Goal: Obtain resource: Obtain resource

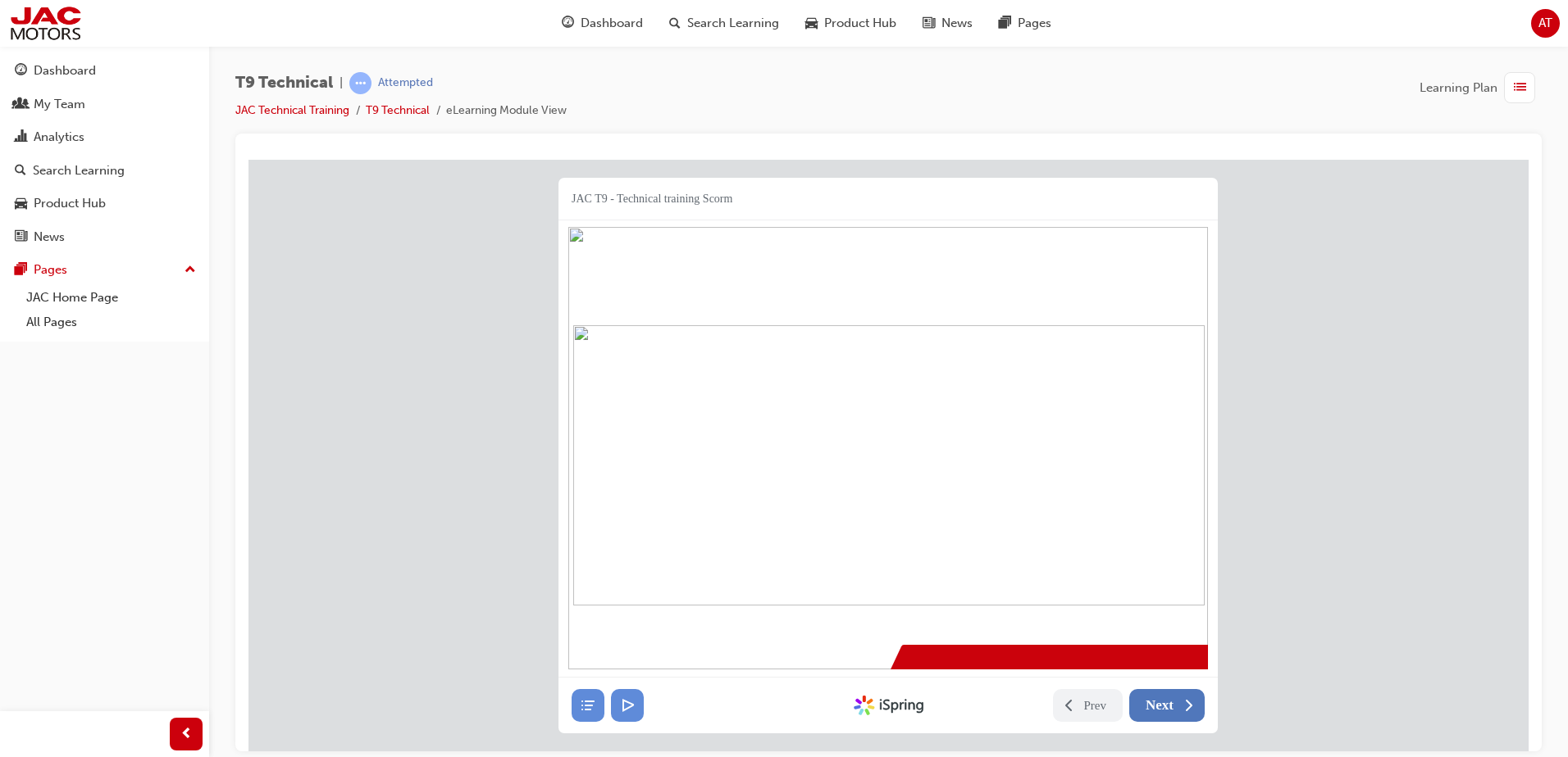
click at [1168, 707] on span "Next" at bounding box center [1160, 705] width 28 height 17
click at [1160, 707] on span "Next" at bounding box center [1160, 705] width 28 height 17
click at [1160, 703] on span "Next" at bounding box center [1160, 705] width 28 height 17
click at [1154, 706] on span "Next" at bounding box center [1160, 705] width 28 height 17
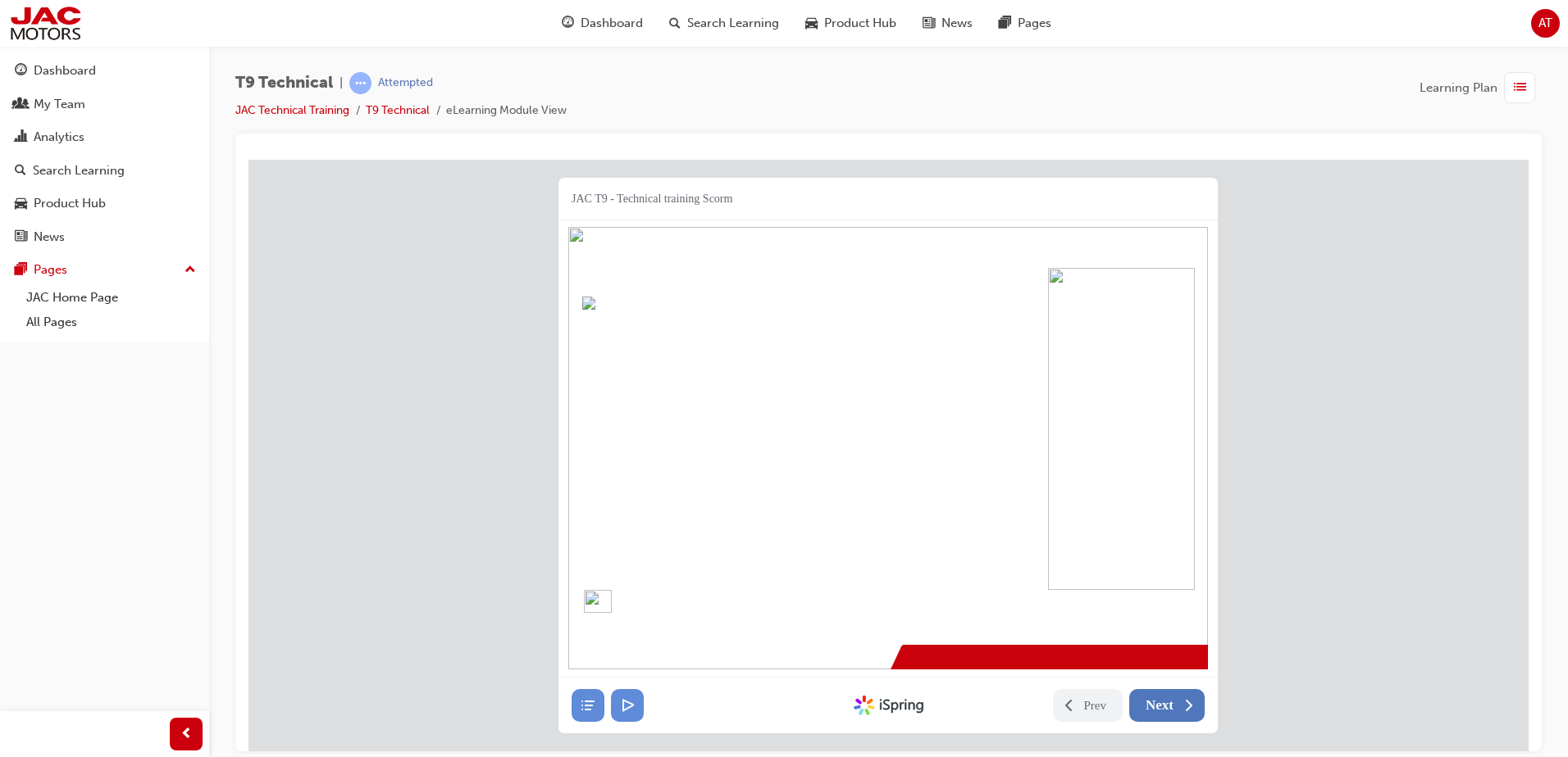
click at [1151, 709] on span "Next" at bounding box center [1160, 705] width 28 height 17
click at [1161, 708] on span "Next" at bounding box center [1160, 705] width 28 height 17
click at [1161, 706] on span "Next" at bounding box center [1160, 705] width 28 height 17
click at [1357, 434] on div "JAC T9 - Technical training Scorm 27 The JAC of ALL TRADES Service & Maintenanc…" at bounding box center [888, 437] width 1280 height 556
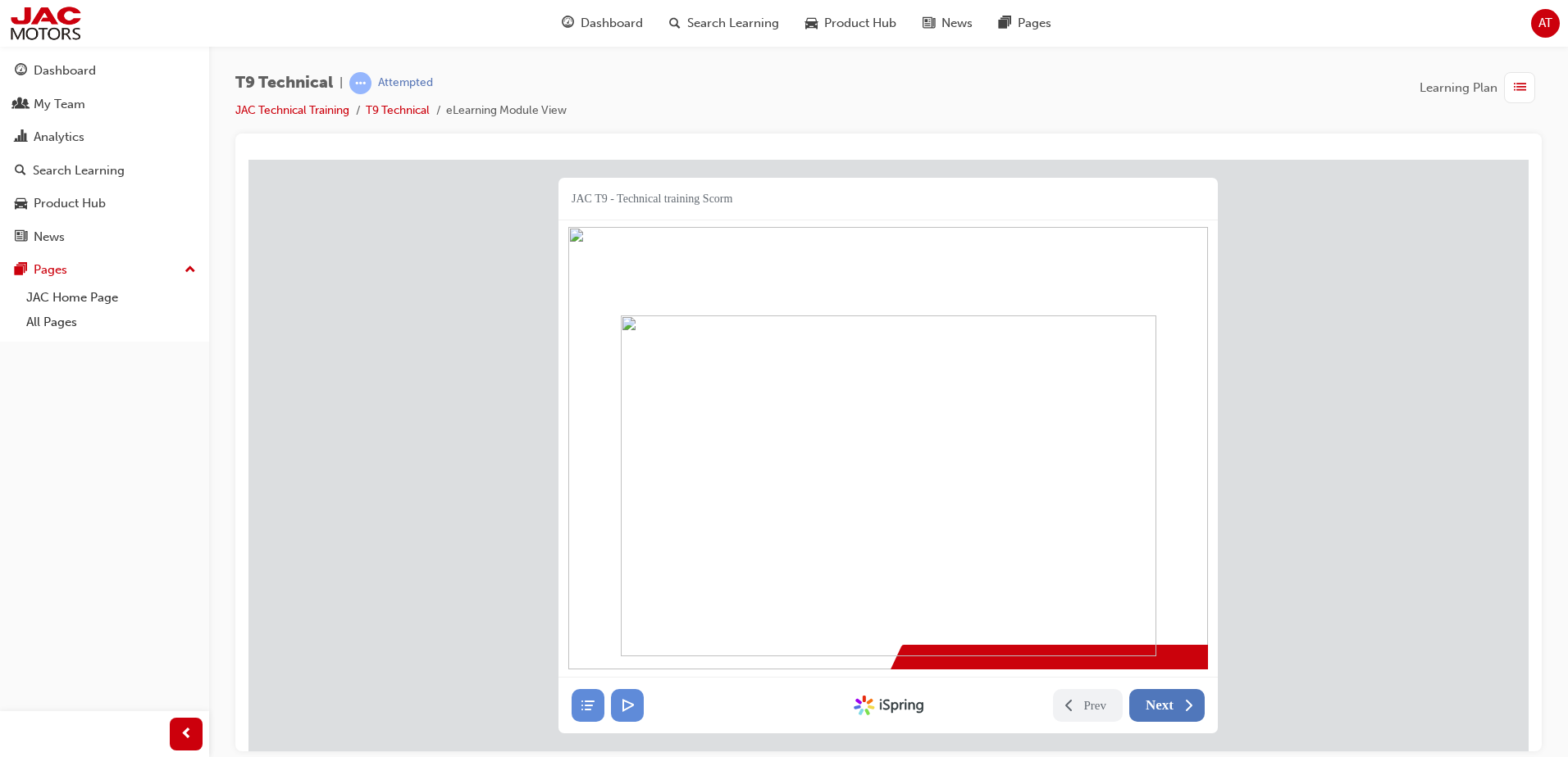
click at [1161, 710] on span "Next" at bounding box center [1160, 705] width 28 height 17
click at [1169, 700] on span "Next" at bounding box center [1160, 705] width 28 height 17
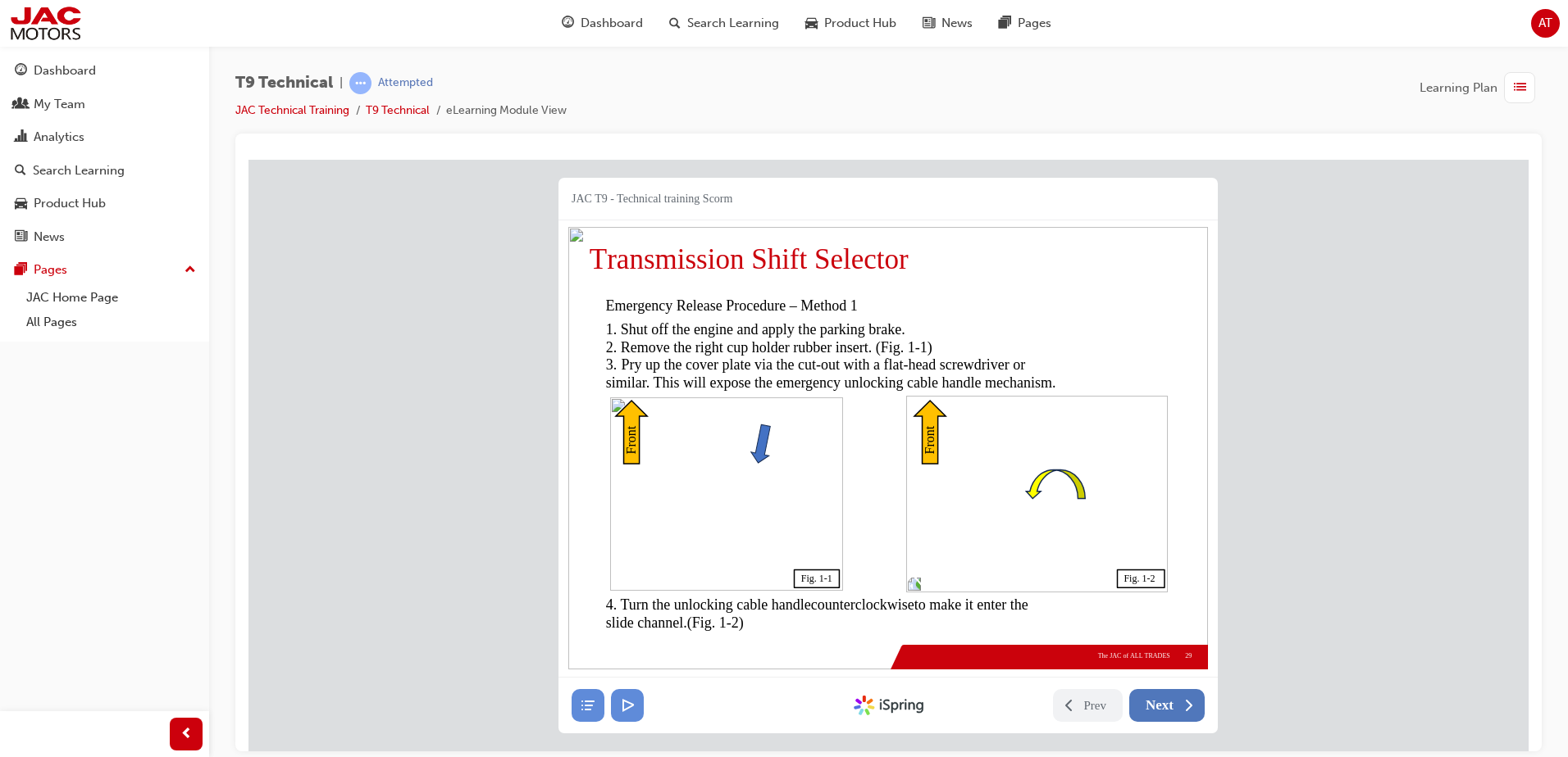
click at [1170, 711] on span "Next" at bounding box center [1160, 705] width 28 height 17
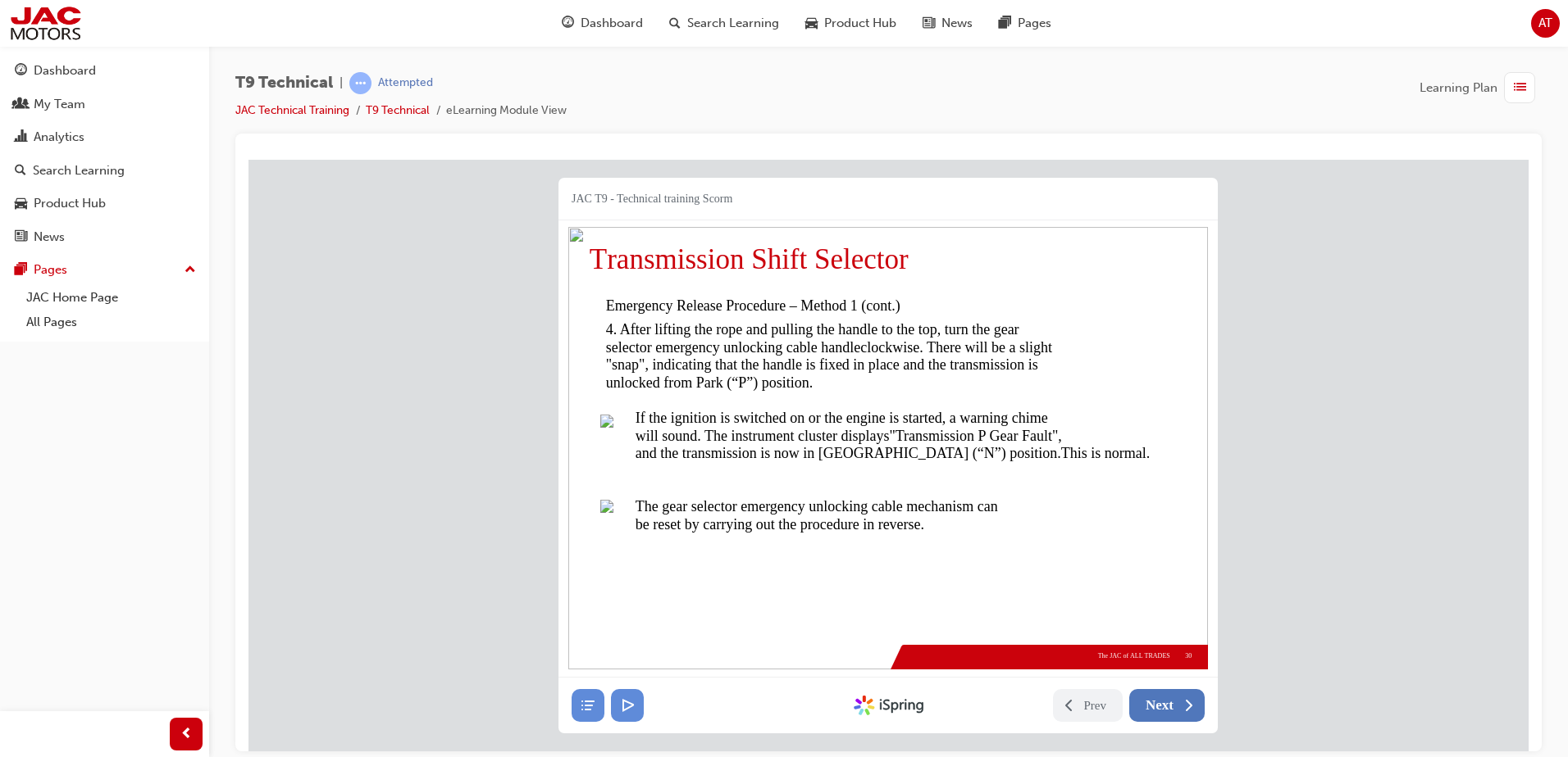
click at [1174, 702] on button "Next" at bounding box center [1167, 705] width 76 height 33
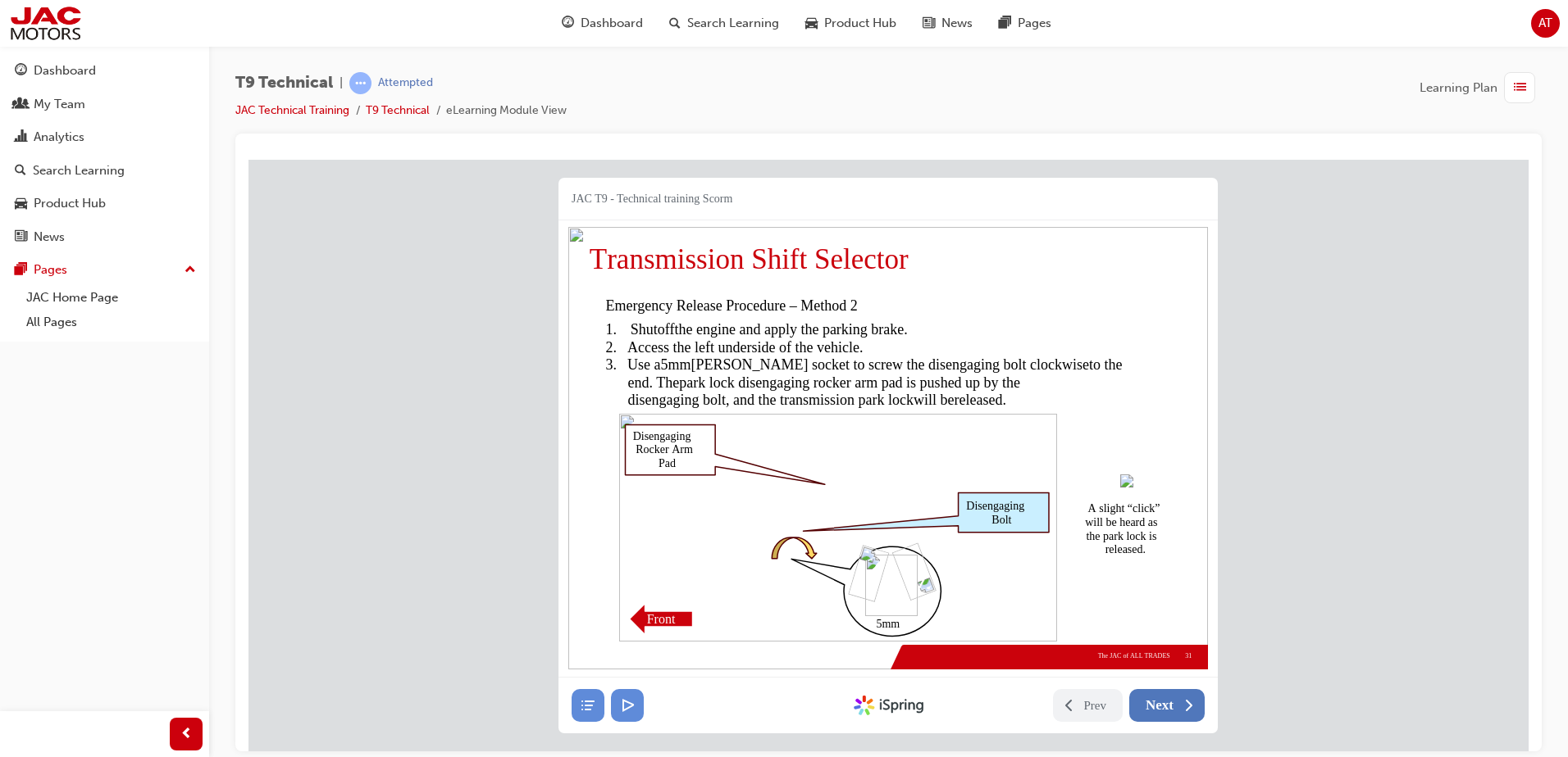
click at [1174, 705] on button "Next" at bounding box center [1167, 705] width 76 height 33
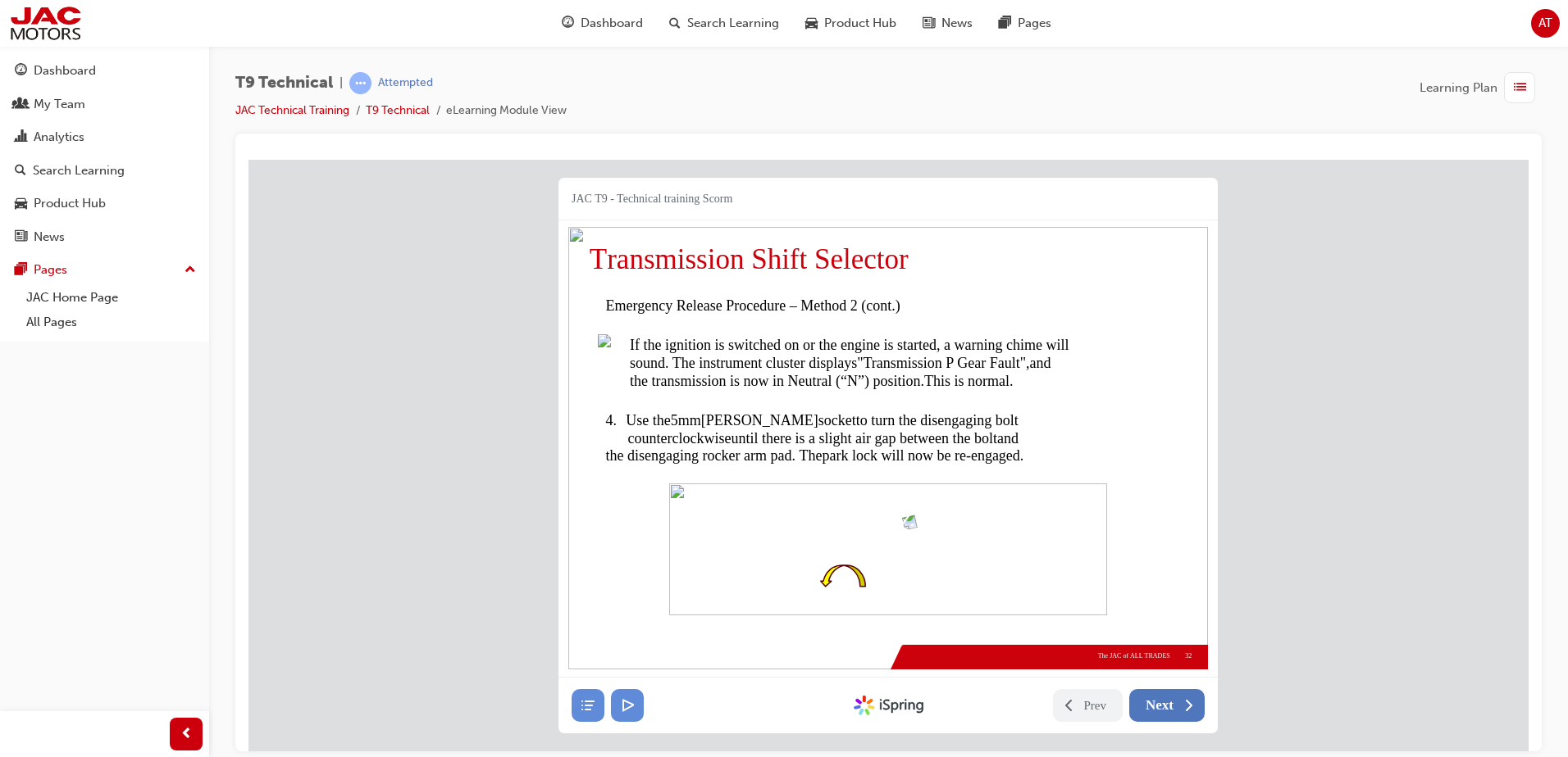
click at [1172, 707] on span "Next" at bounding box center [1160, 705] width 28 height 17
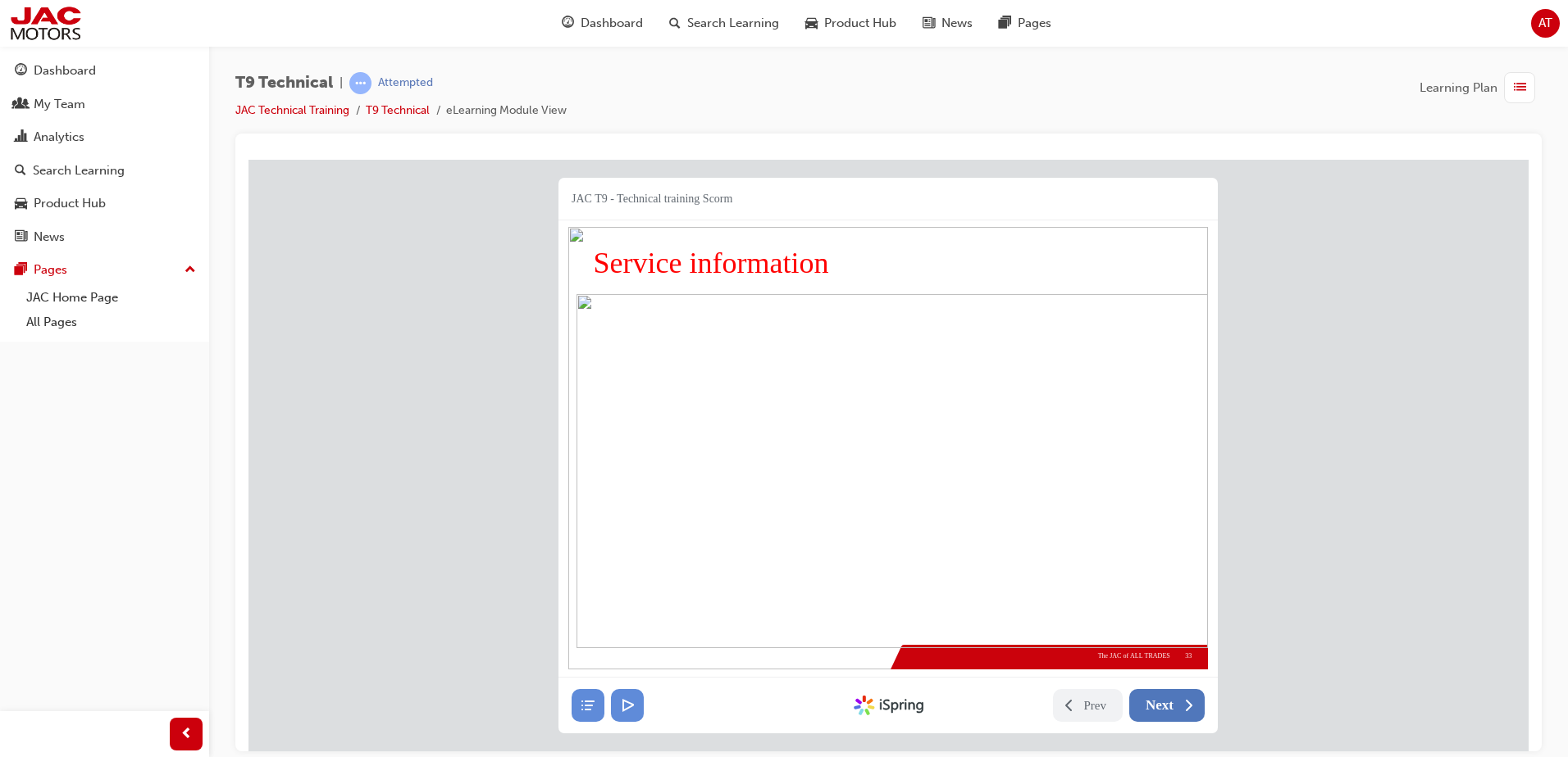
click at [1174, 706] on button "Next" at bounding box center [1167, 705] width 76 height 33
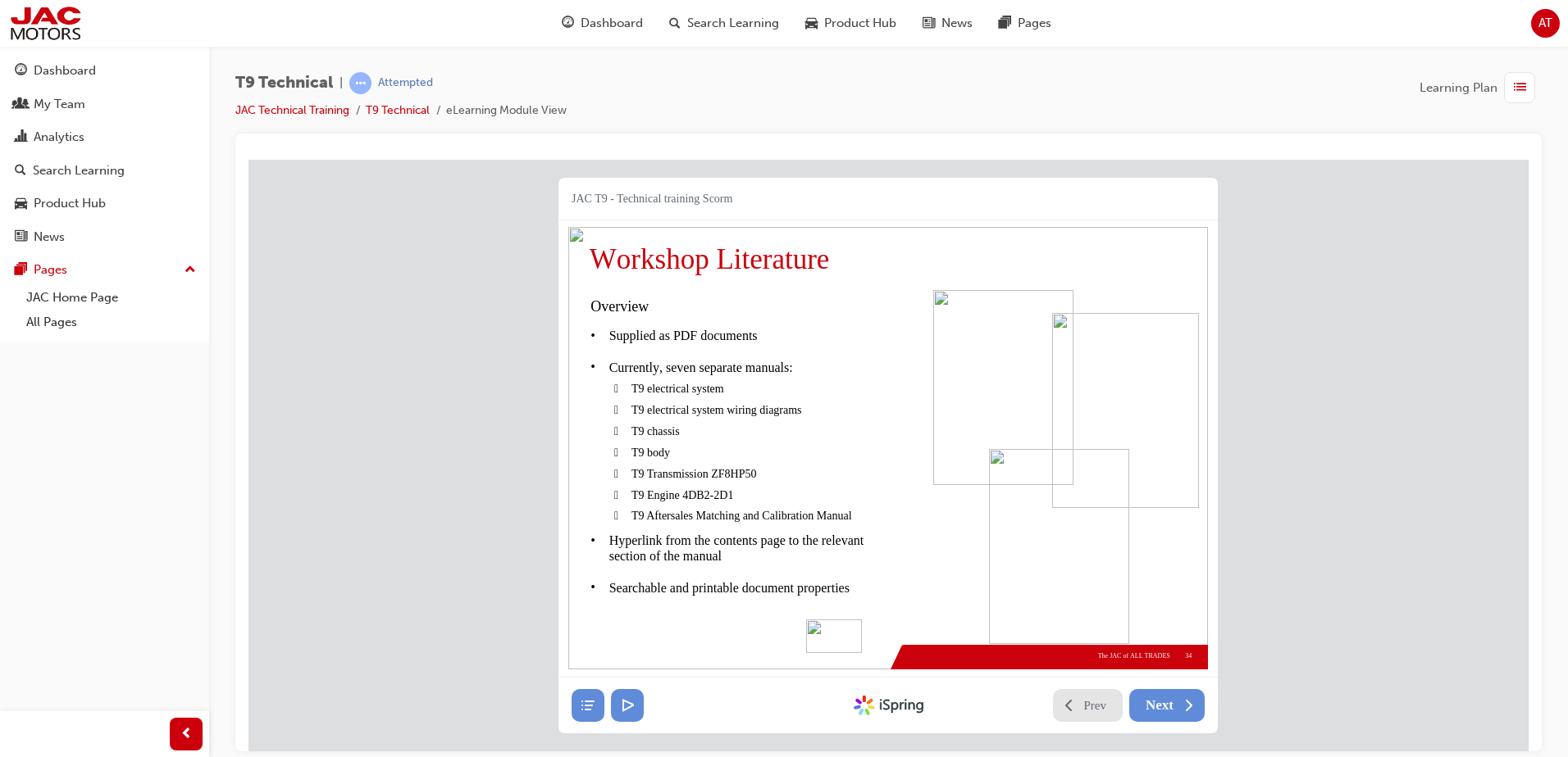
click at [1087, 700] on span "Prev" at bounding box center [1095, 705] width 23 height 17
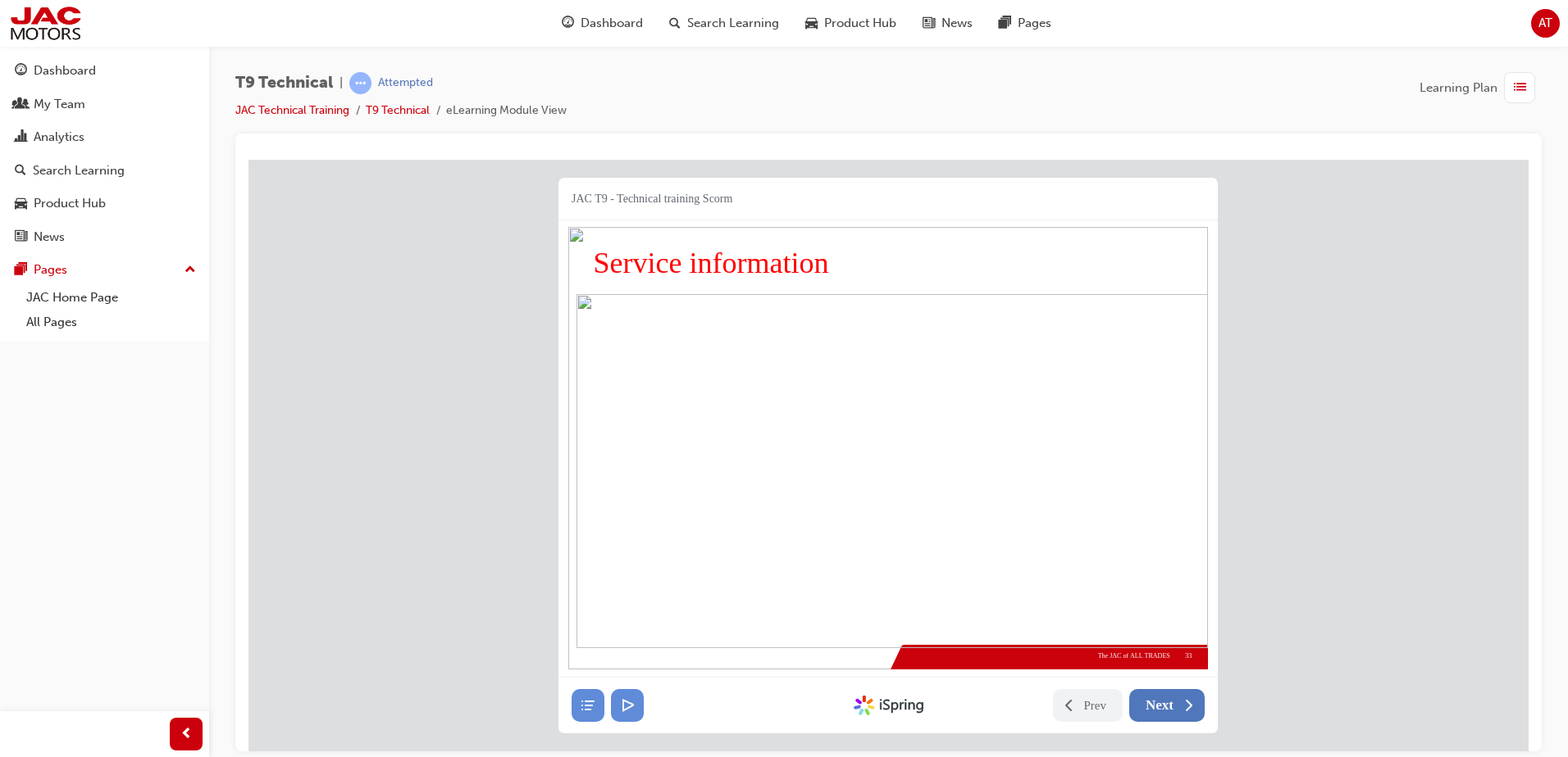
click at [1161, 709] on span "Next" at bounding box center [1160, 705] width 28 height 17
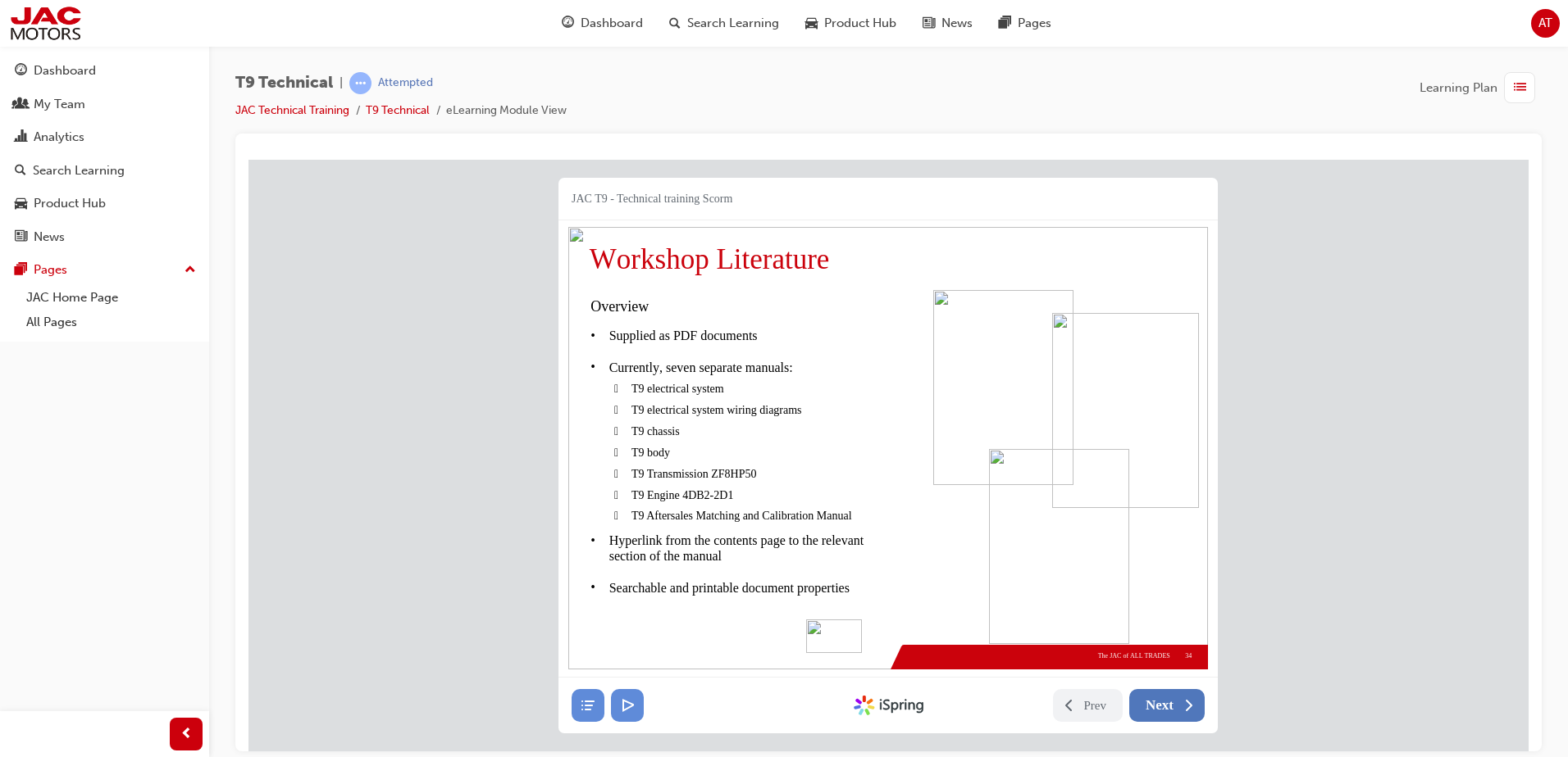
click at [1162, 709] on span "Next" at bounding box center [1160, 705] width 28 height 17
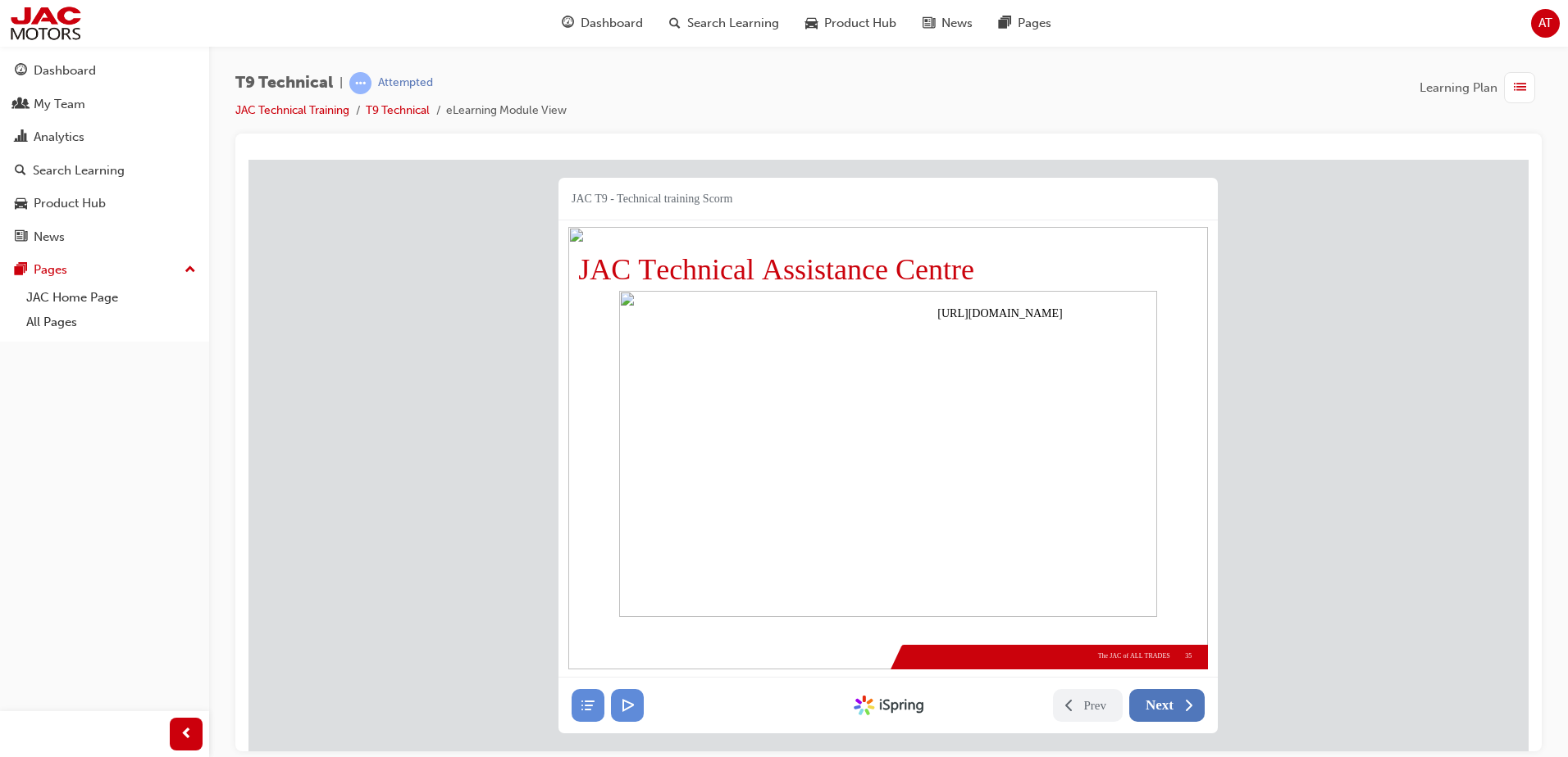
click at [1171, 709] on span "Next" at bounding box center [1160, 705] width 28 height 17
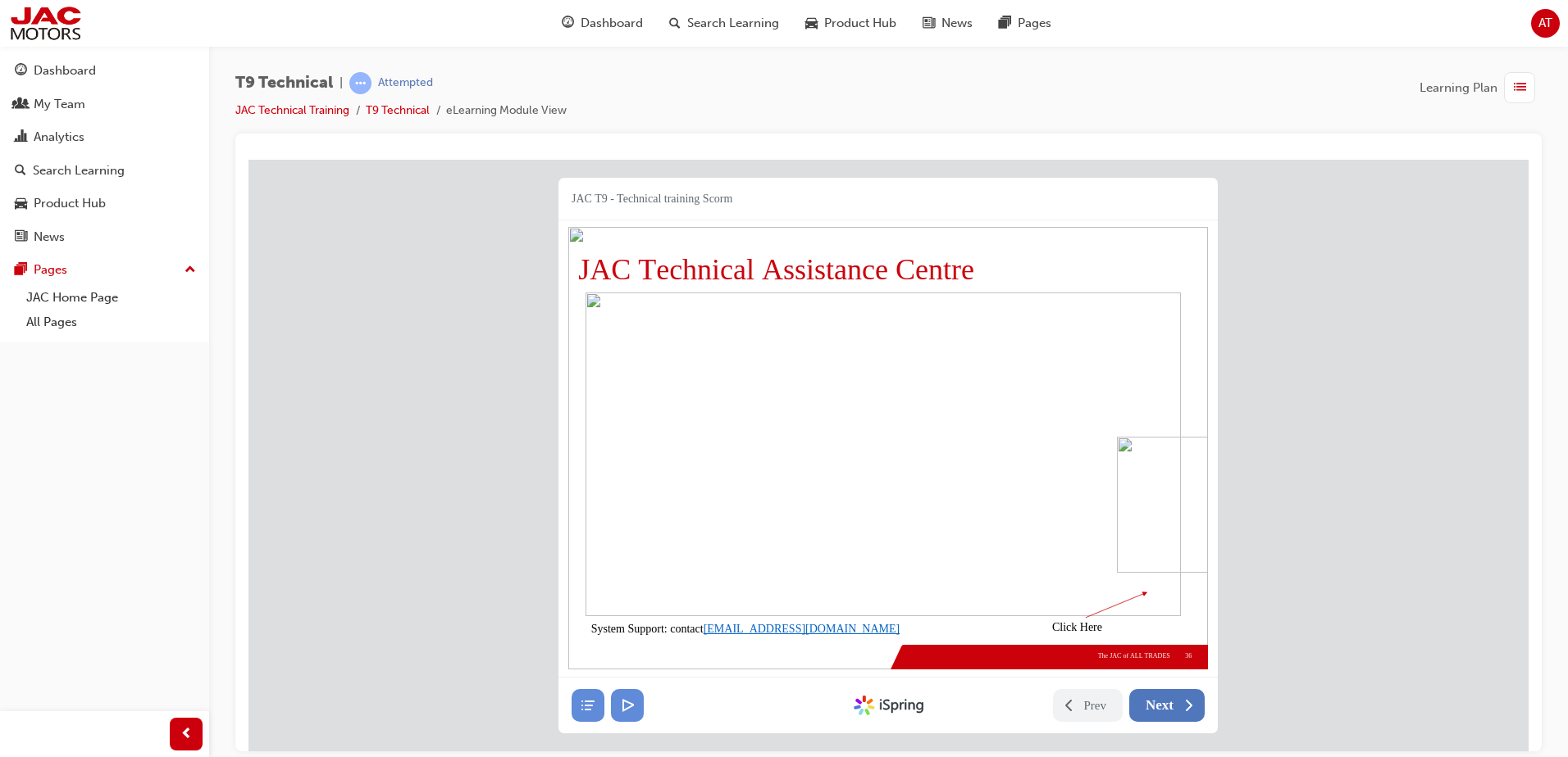
click at [1167, 698] on span "Next" at bounding box center [1160, 705] width 28 height 17
click at [1169, 706] on span "Next" at bounding box center [1160, 705] width 28 height 17
click at [1172, 707] on span "Next" at bounding box center [1160, 705] width 28 height 17
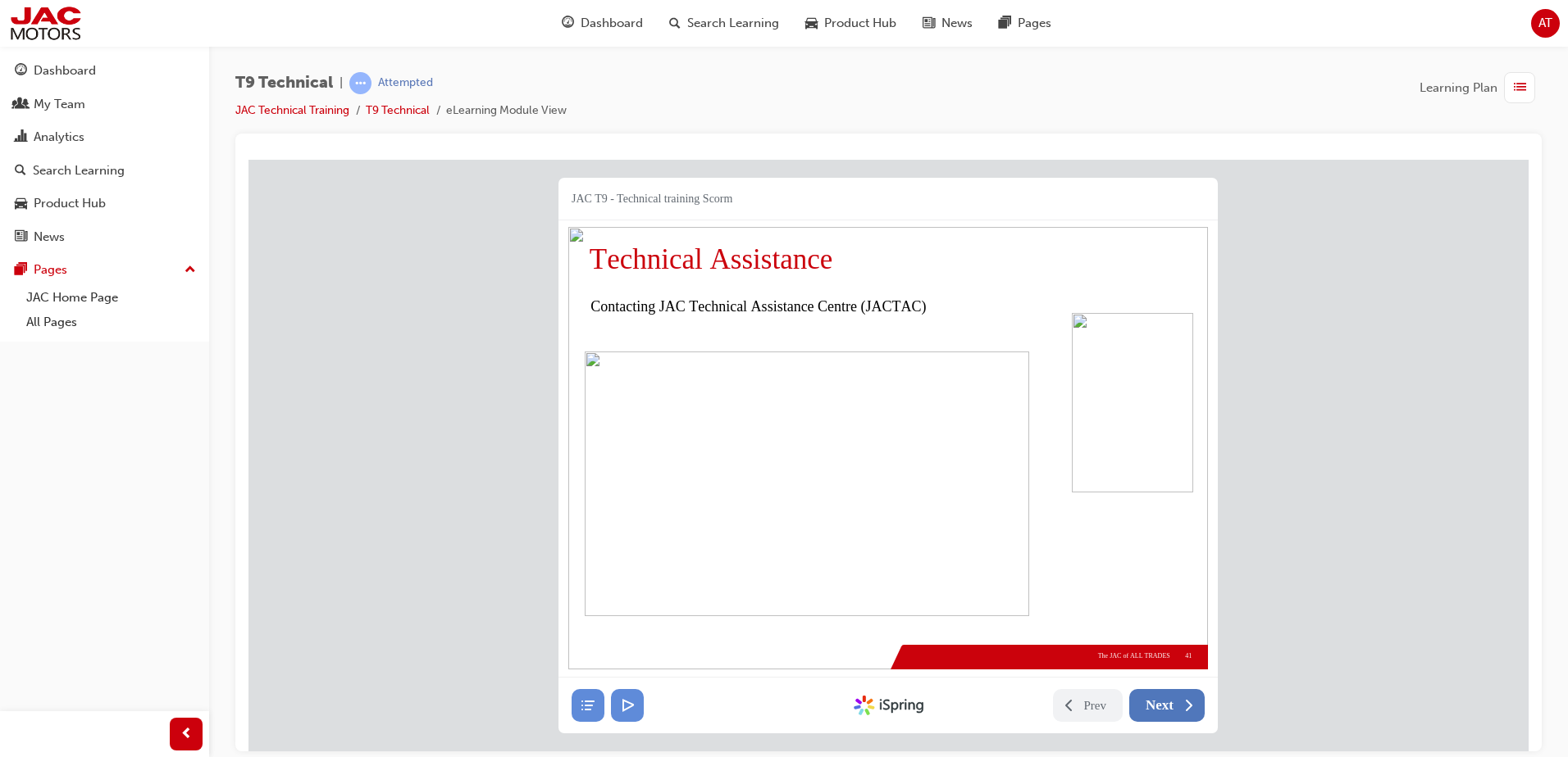
click at [1172, 707] on span "Next" at bounding box center [1160, 705] width 28 height 17
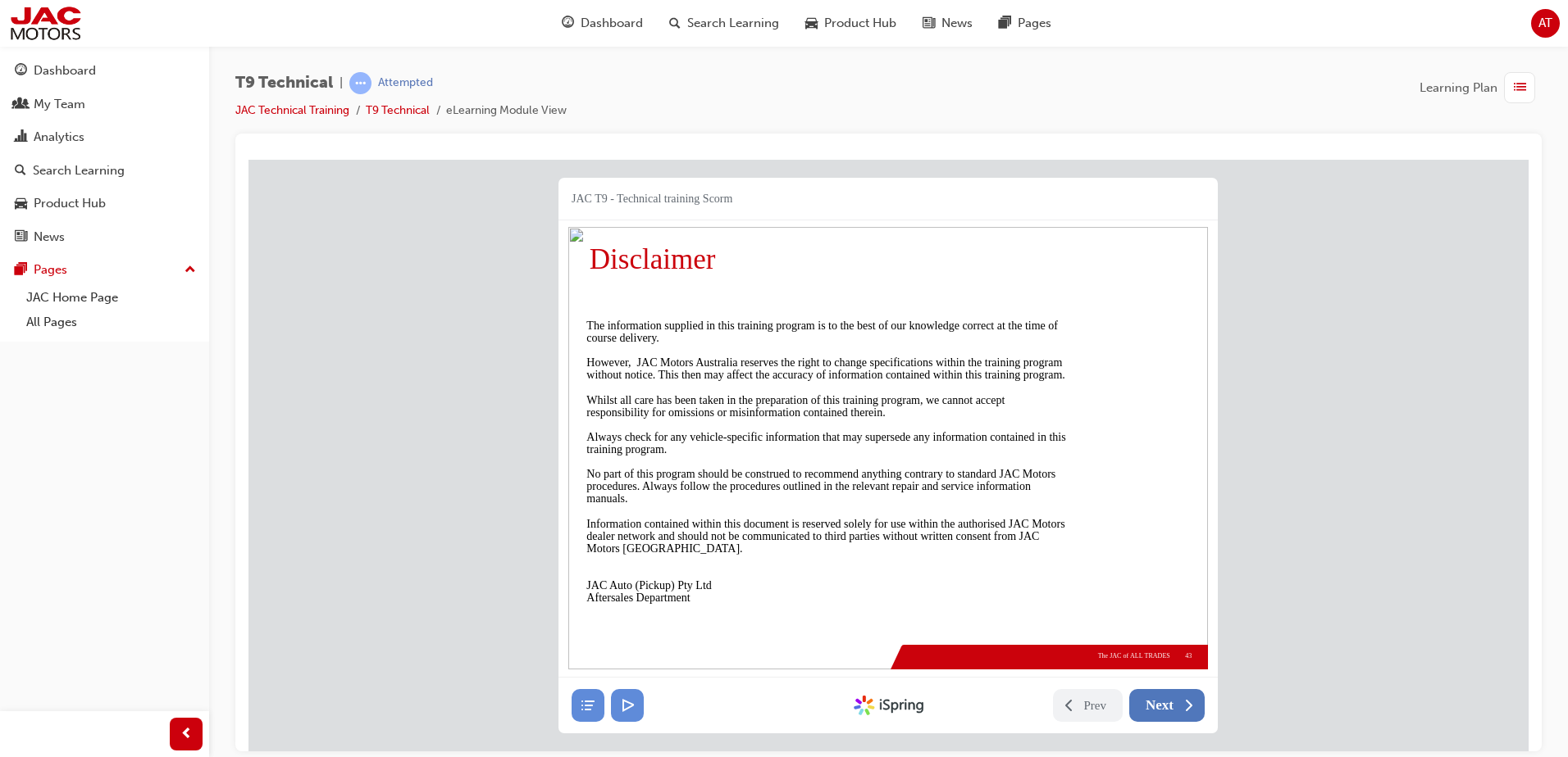
click at [1172, 707] on span "Next" at bounding box center [1160, 705] width 28 height 17
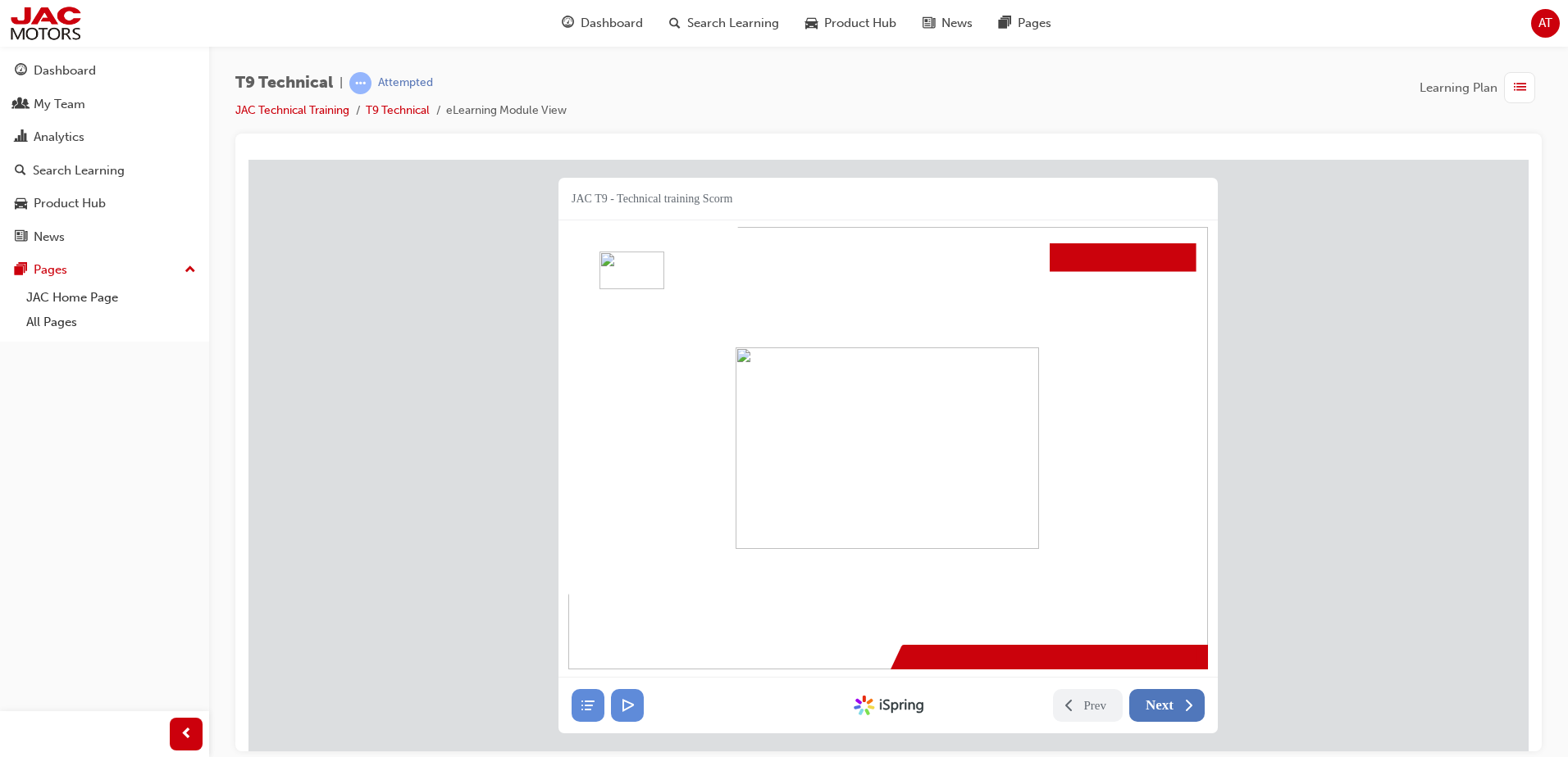
click at [1172, 707] on span "Next" at bounding box center [1160, 705] width 28 height 17
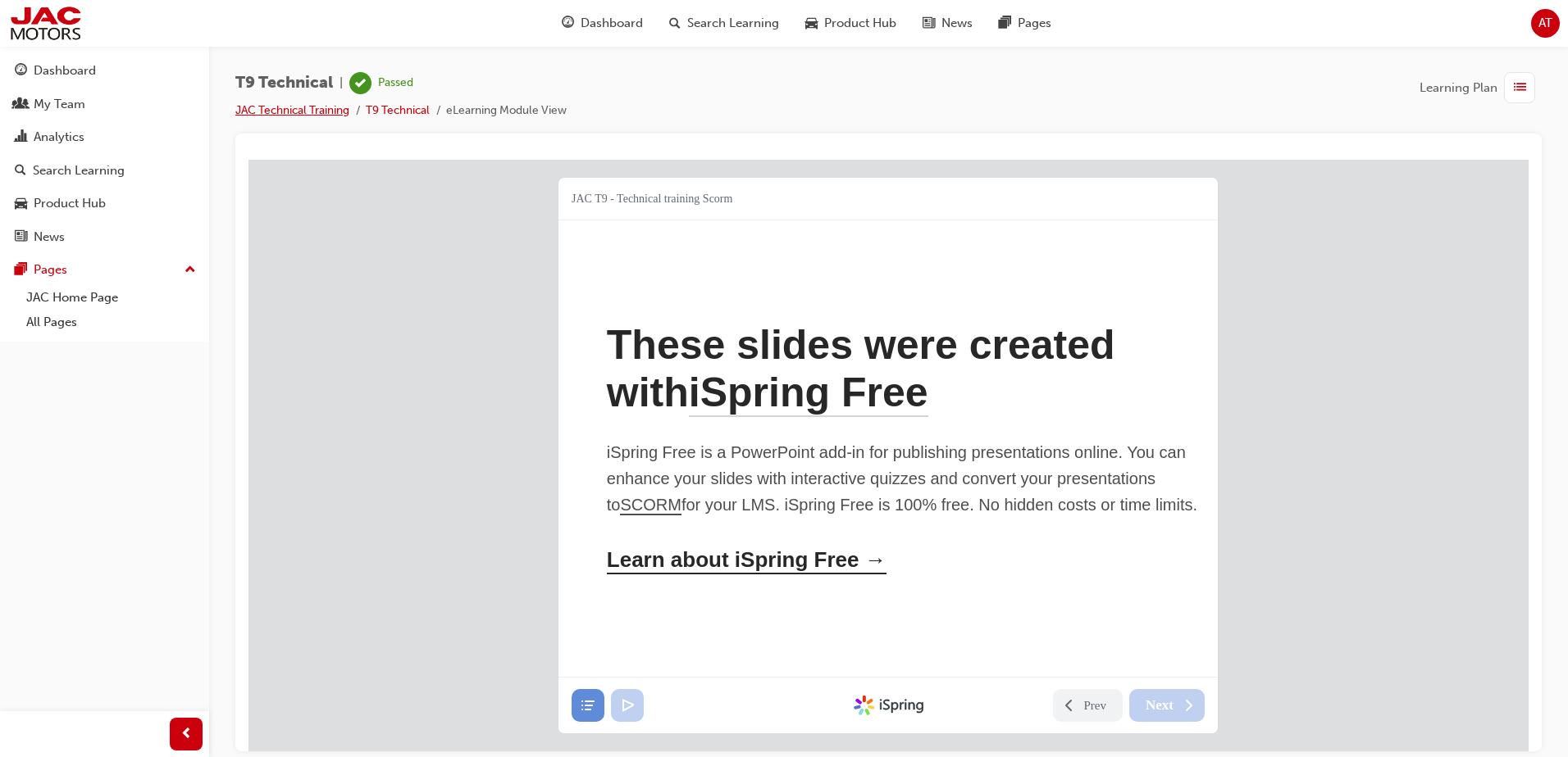
click at [322, 115] on link "JAC Technical Training" at bounding box center [292, 111] width 114 height 14
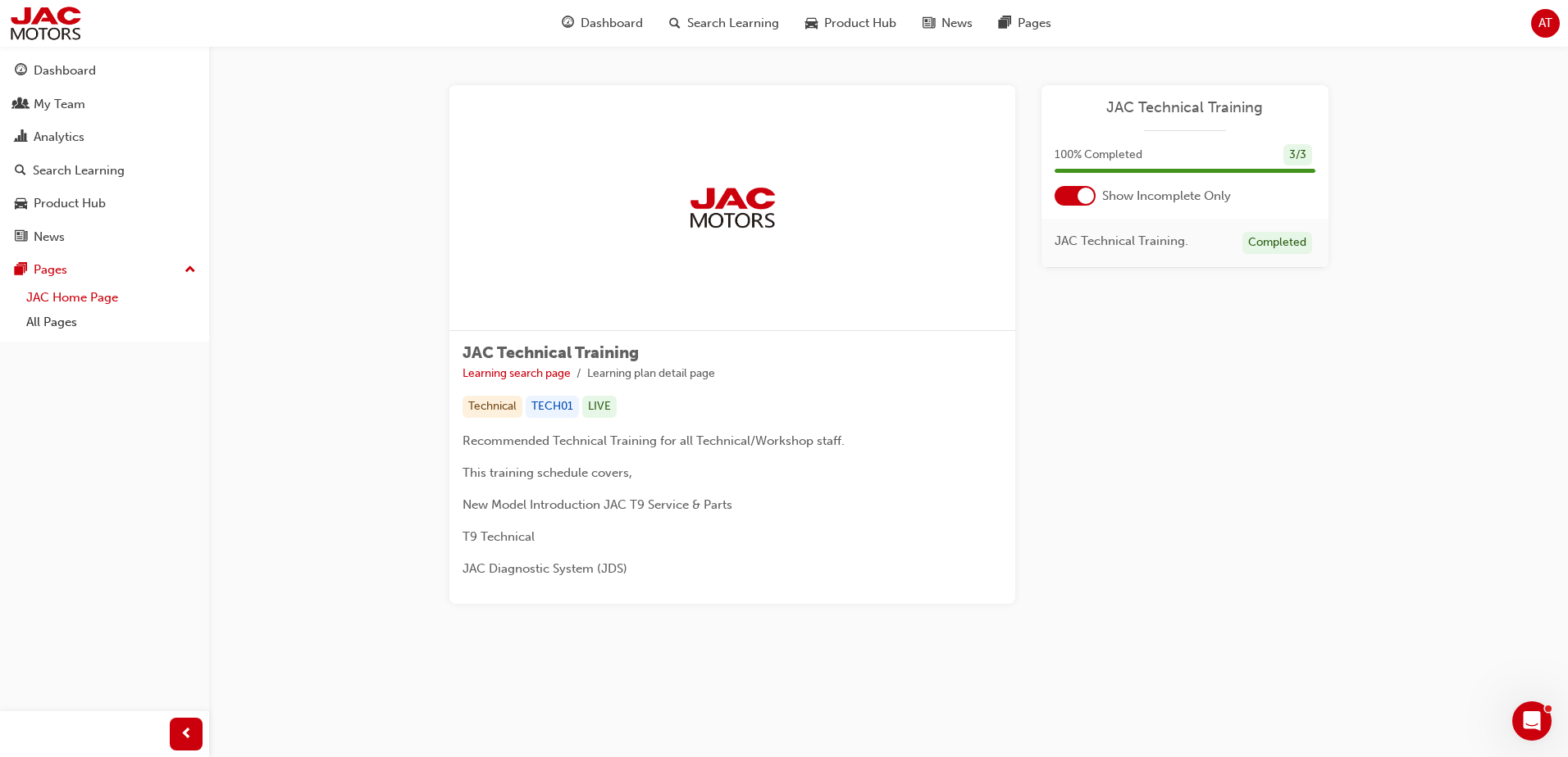
click at [46, 303] on link "JAC Home Page" at bounding box center [111, 298] width 183 height 25
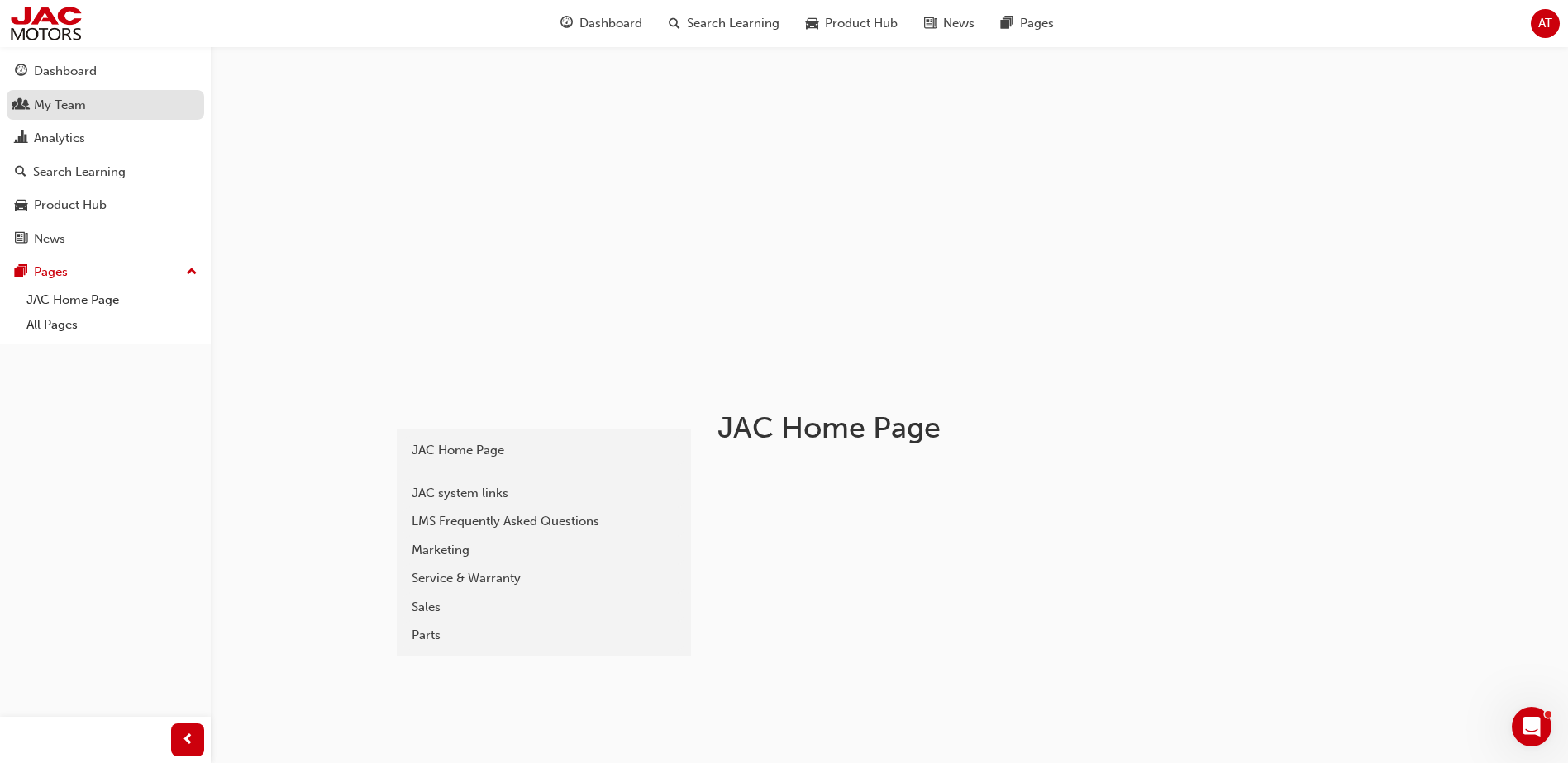
click at [49, 103] on div "My Team" at bounding box center [60, 105] width 52 height 19
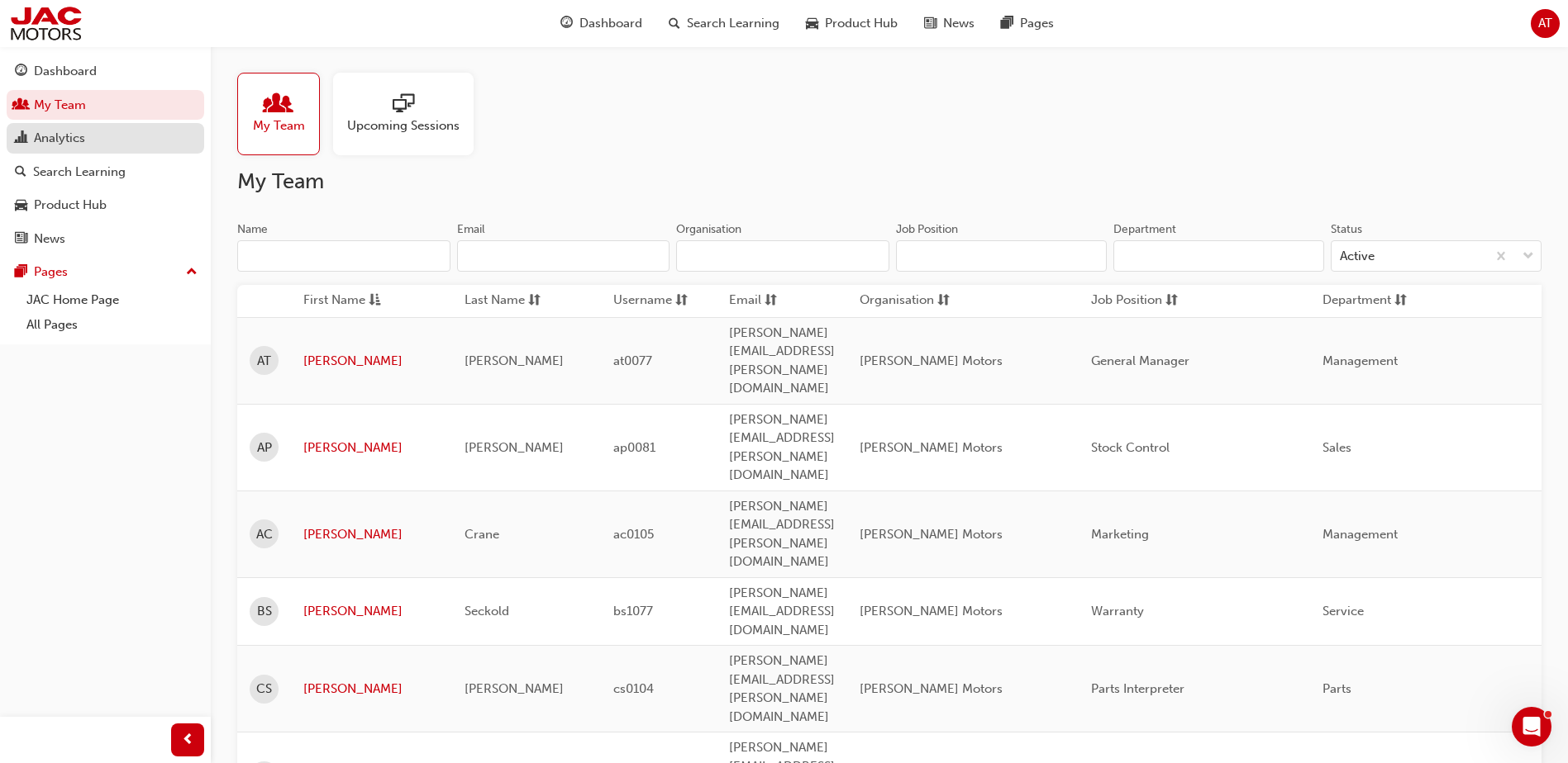
click at [56, 138] on div "Analytics" at bounding box center [60, 139] width 51 height 19
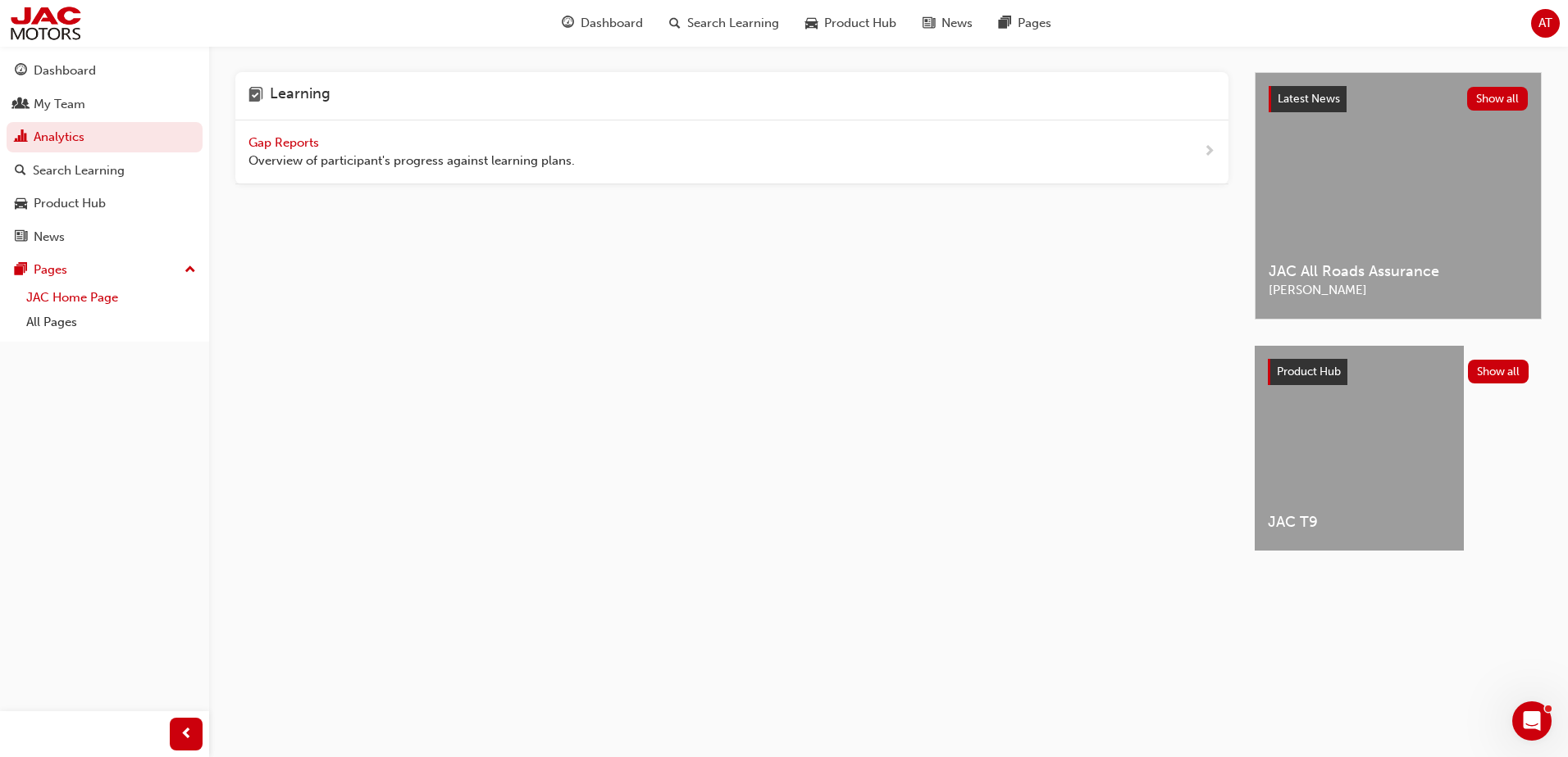
click at [78, 306] on link "JAC Home Page" at bounding box center [111, 298] width 183 height 25
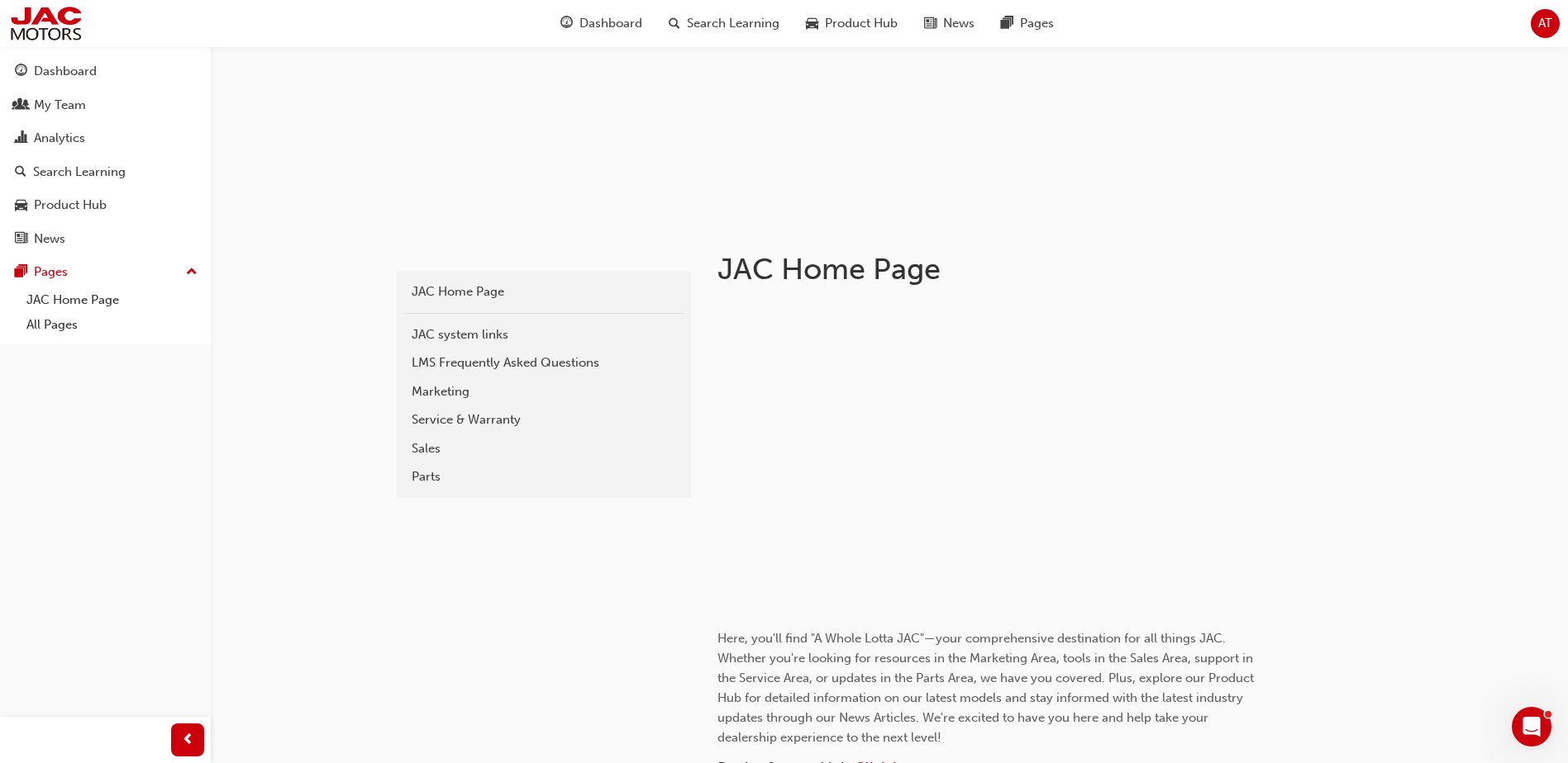
scroll to position [165, 0]
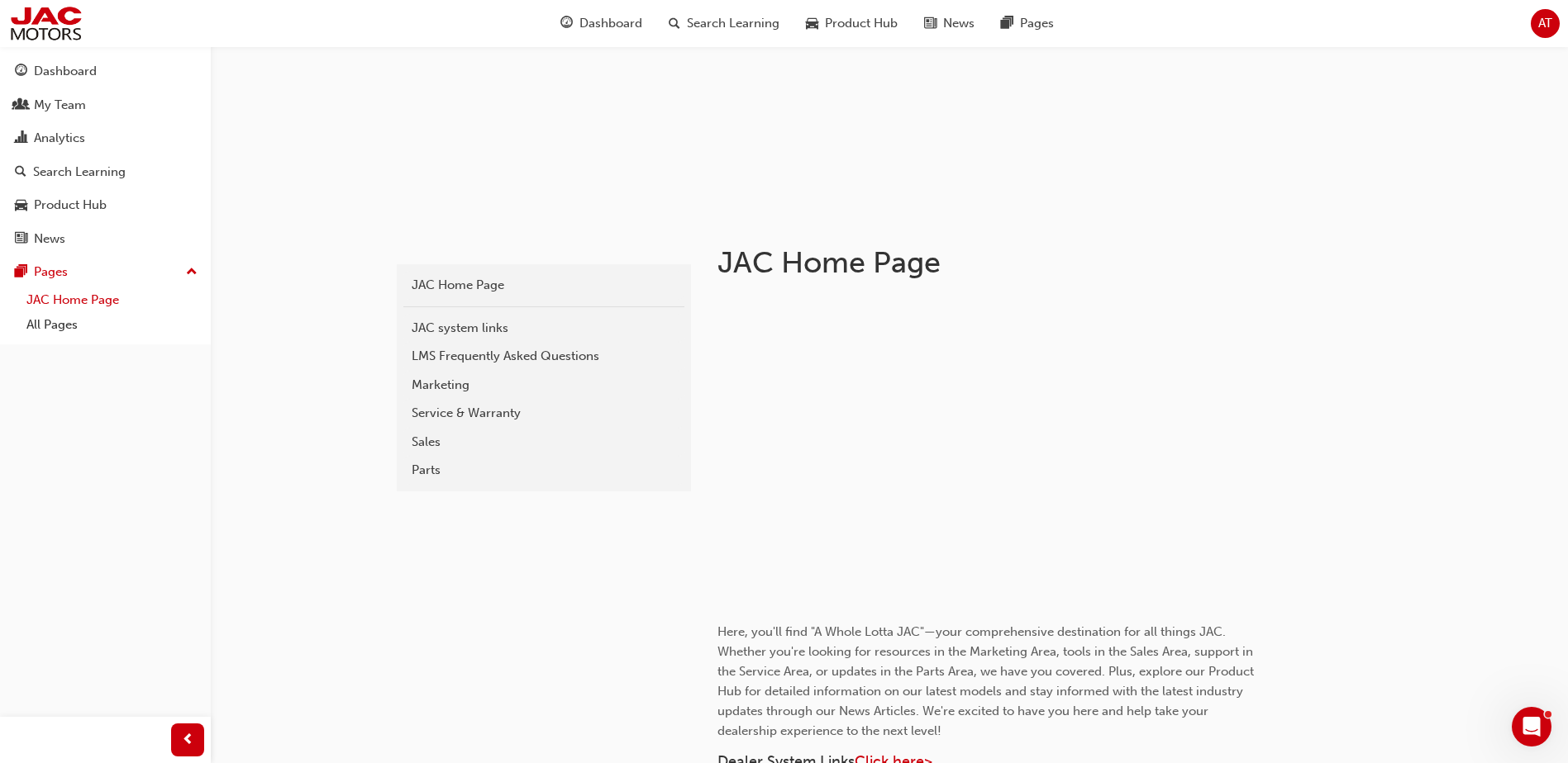
click at [63, 298] on link "JAC Home Page" at bounding box center [112, 300] width 184 height 25
click at [434, 470] on div "Parts" at bounding box center [543, 471] width 264 height 19
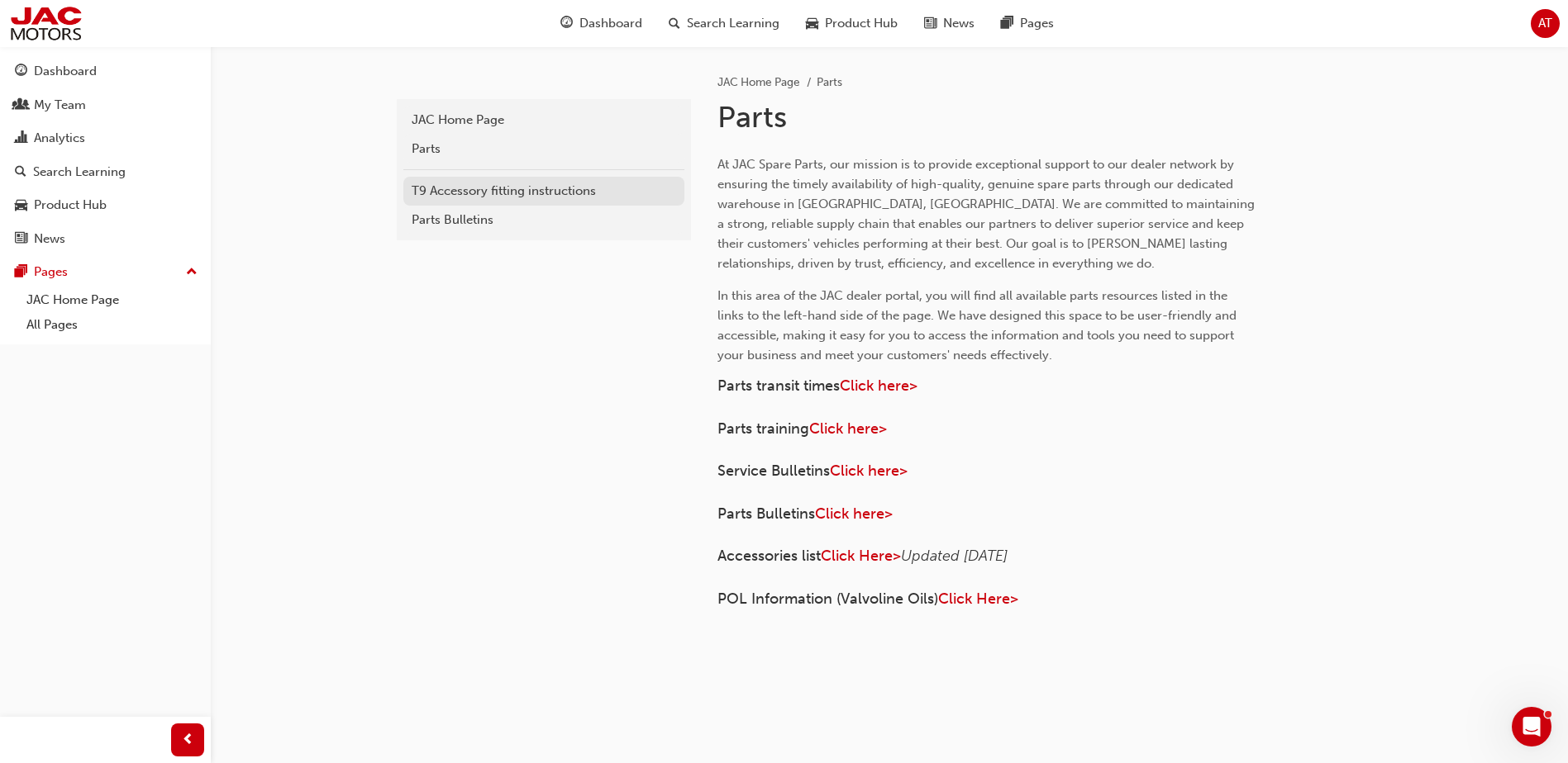
click at [508, 198] on div "T9 Accessory fitting instructions" at bounding box center [543, 191] width 264 height 19
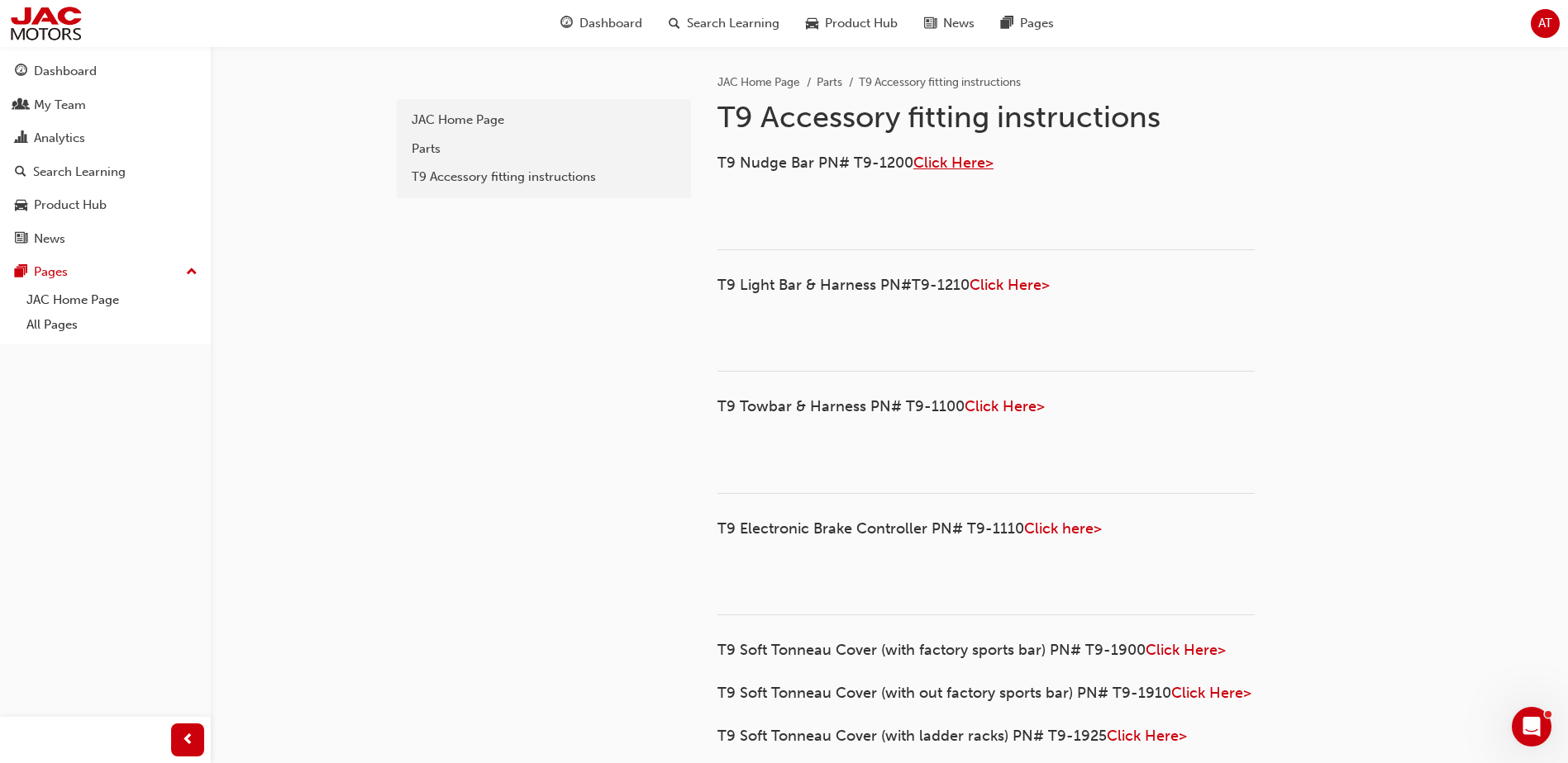
click at [956, 163] on span "Click Here>" at bounding box center [953, 162] width 80 height 18
